Goal: Task Accomplishment & Management: Use online tool/utility

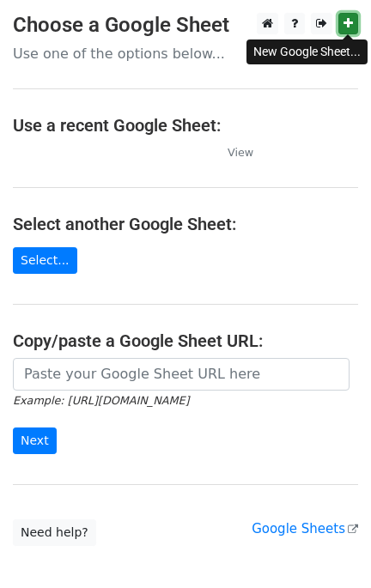
click at [348, 24] on icon at bounding box center [347, 23] width 9 height 12
click at [122, 51] on p "Use one of the options below..." at bounding box center [185, 54] width 345 height 18
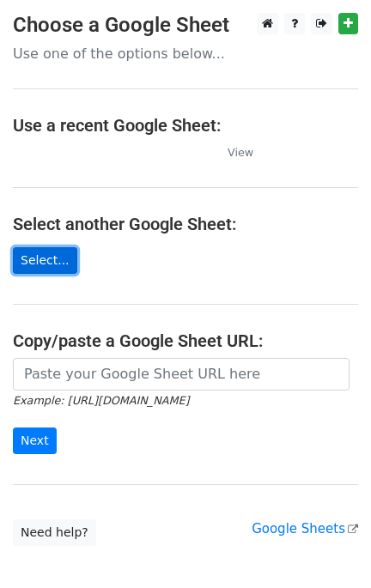
click at [61, 264] on link "Select..." at bounding box center [45, 260] width 64 height 27
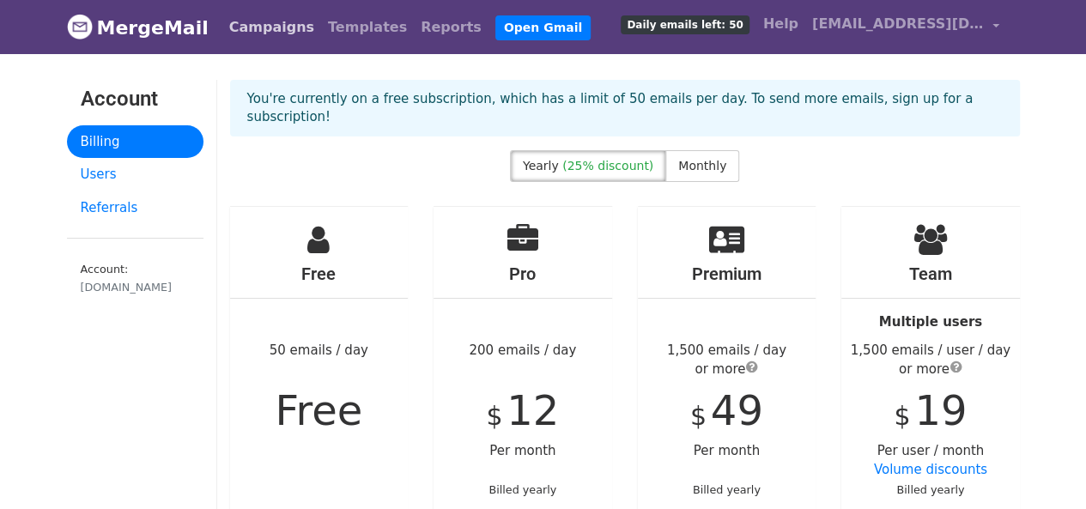
click at [242, 27] on link "Campaigns" at bounding box center [271, 27] width 99 height 34
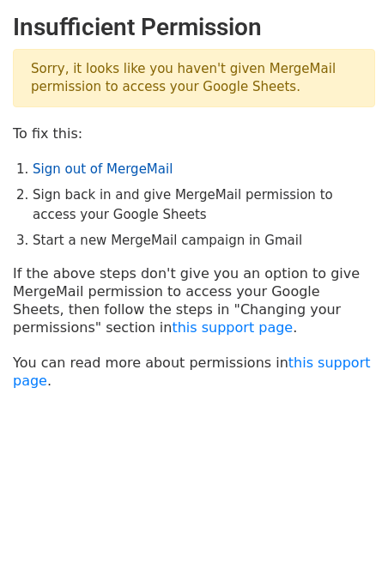
click at [96, 168] on link "Sign out of MergeMail" at bounding box center [103, 168] width 140 height 15
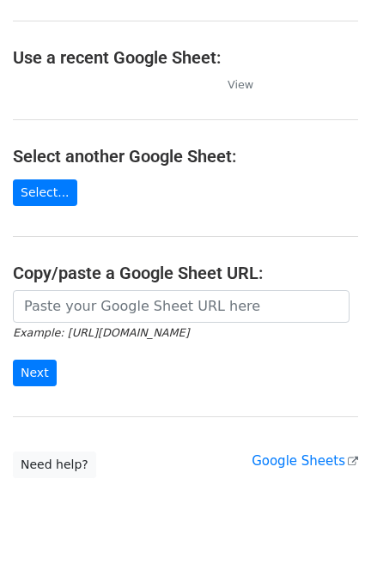
scroll to position [93, 0]
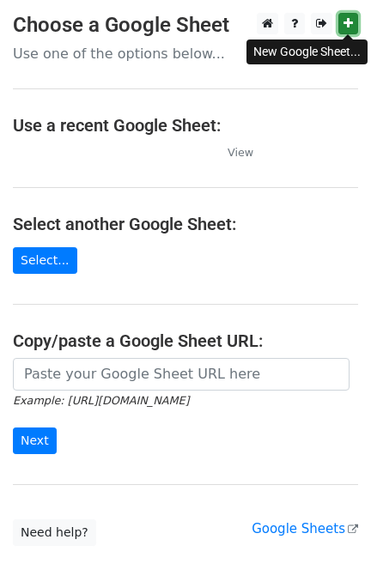
click at [353, 22] on icon at bounding box center [347, 23] width 9 height 12
click at [351, 23] on icon at bounding box center [347, 23] width 9 height 12
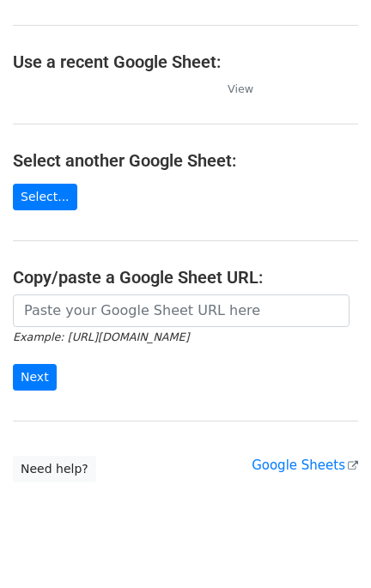
scroll to position [93, 0]
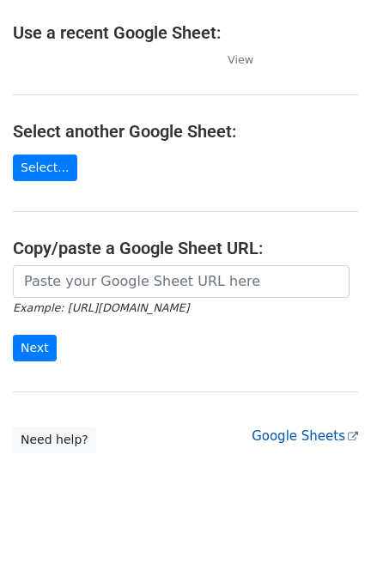
click at [275, 437] on link "Google Sheets" at bounding box center [305, 436] width 106 height 15
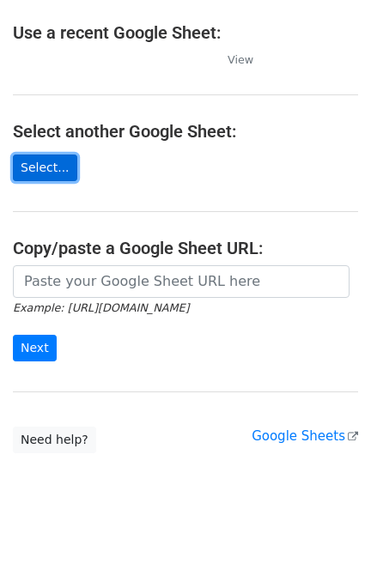
click at [36, 164] on link "Select..." at bounding box center [45, 168] width 64 height 27
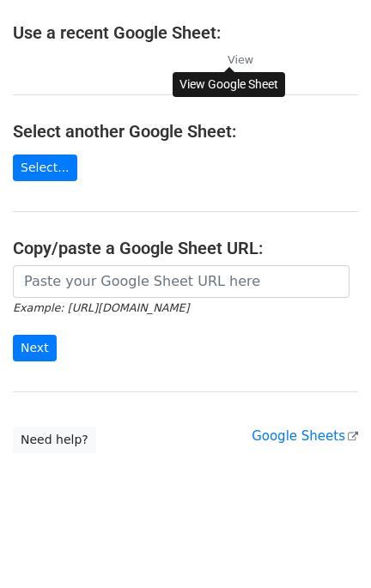
click at [243, 54] on small "View" at bounding box center [241, 59] width 26 height 13
